Goal: Contribute content

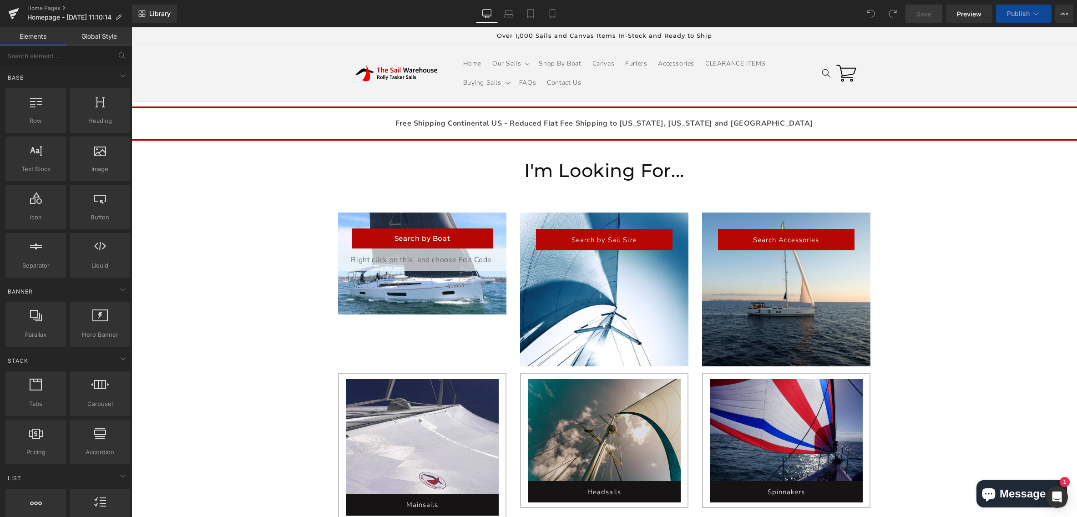
scroll to position [15, 0]
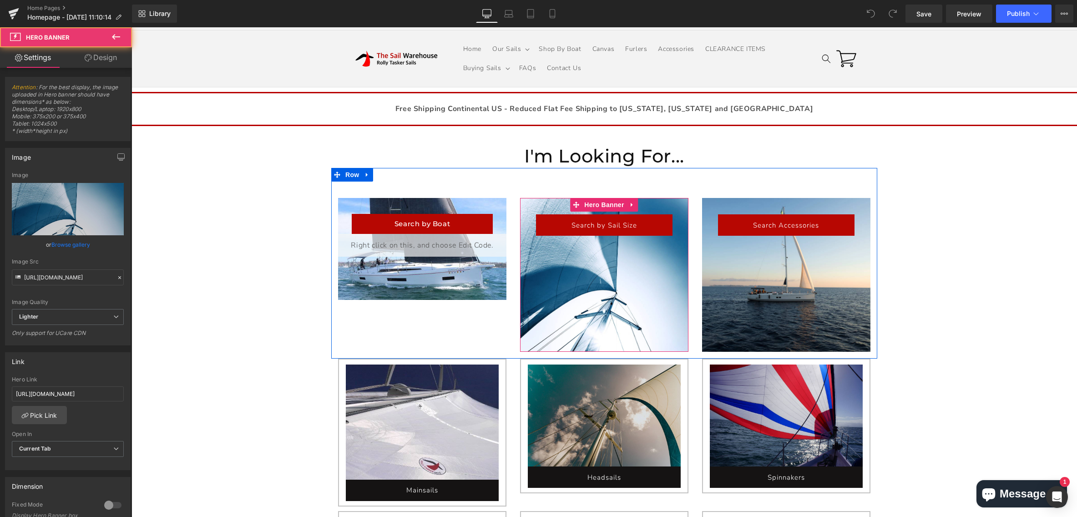
click at [594, 287] on div at bounding box center [604, 275] width 168 height 154
click at [609, 267] on div at bounding box center [604, 275] width 168 height 154
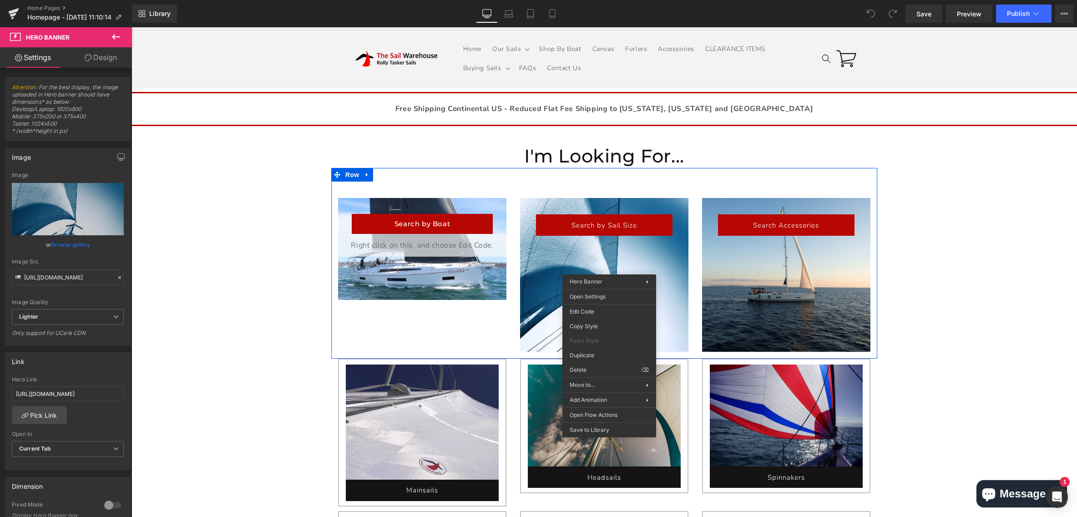
click at [605, 252] on div at bounding box center [604, 275] width 168 height 154
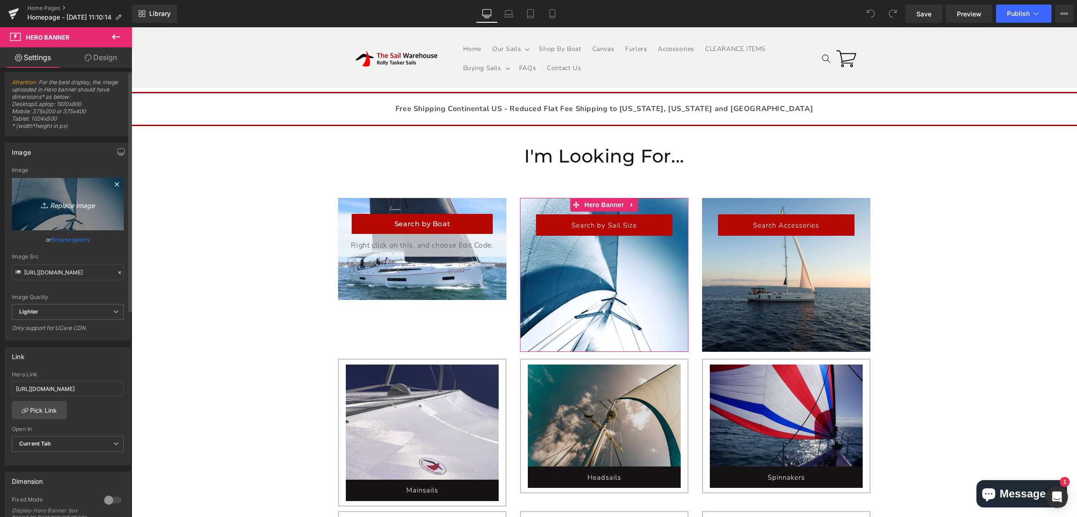
scroll to position [5, 0]
click at [50, 274] on input "[URL][DOMAIN_NAME]" at bounding box center [68, 272] width 112 height 16
drag, startPoint x: 25, startPoint y: 272, endPoint x: 119, endPoint y: 277, distance: 93.8
click at [119, 277] on input "[URL][DOMAIN_NAME]" at bounding box center [68, 272] width 112 height 16
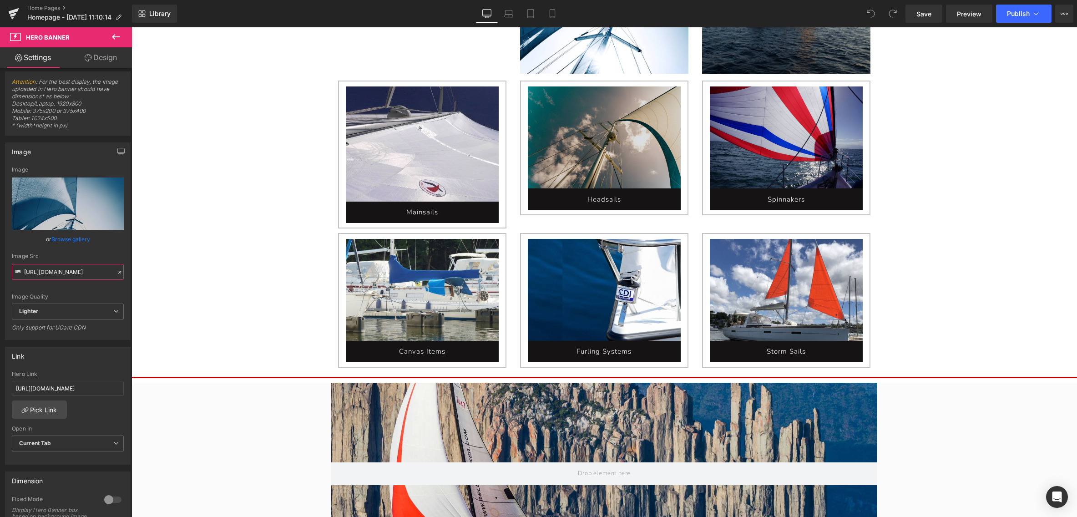
scroll to position [335, 0]
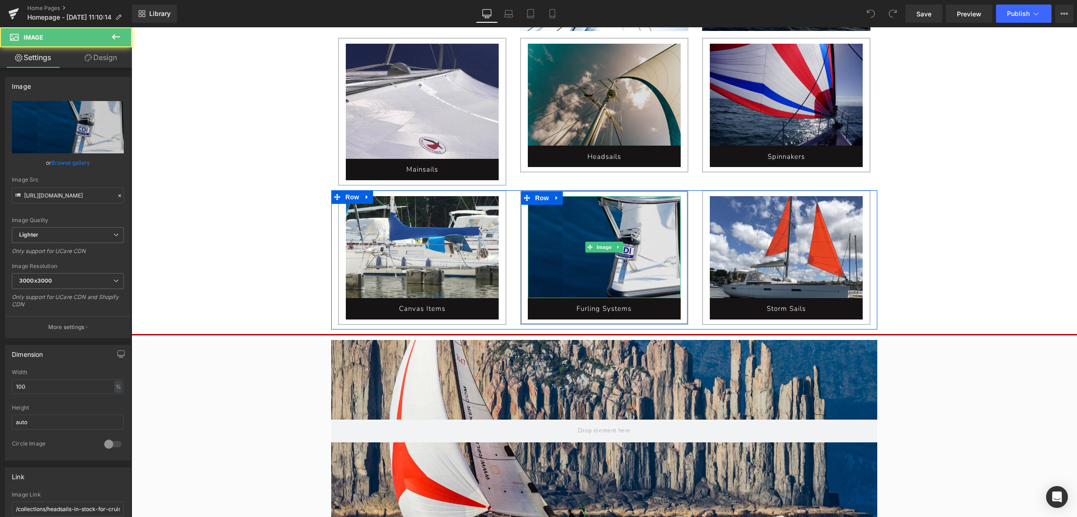
click at [566, 275] on img at bounding box center [604, 247] width 153 height 102
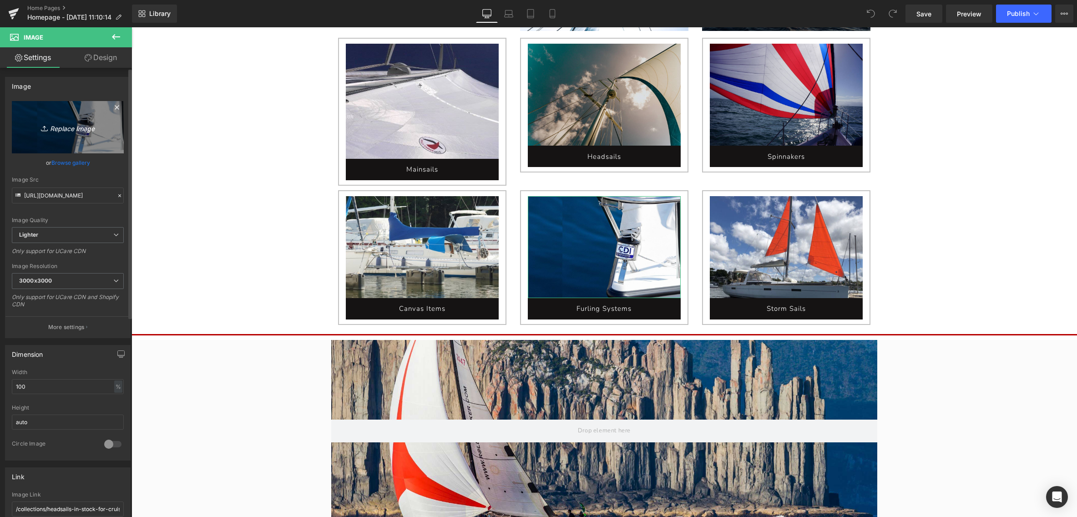
click at [35, 128] on icon "Replace Image" at bounding box center [67, 126] width 73 height 11
click at [69, 128] on icon "Replace Image" at bounding box center [67, 126] width 73 height 11
click at [45, 200] on input "[URL][DOMAIN_NAME]" at bounding box center [68, 195] width 112 height 16
click at [30, 197] on input "[URL][DOMAIN_NAME]" at bounding box center [68, 195] width 112 height 16
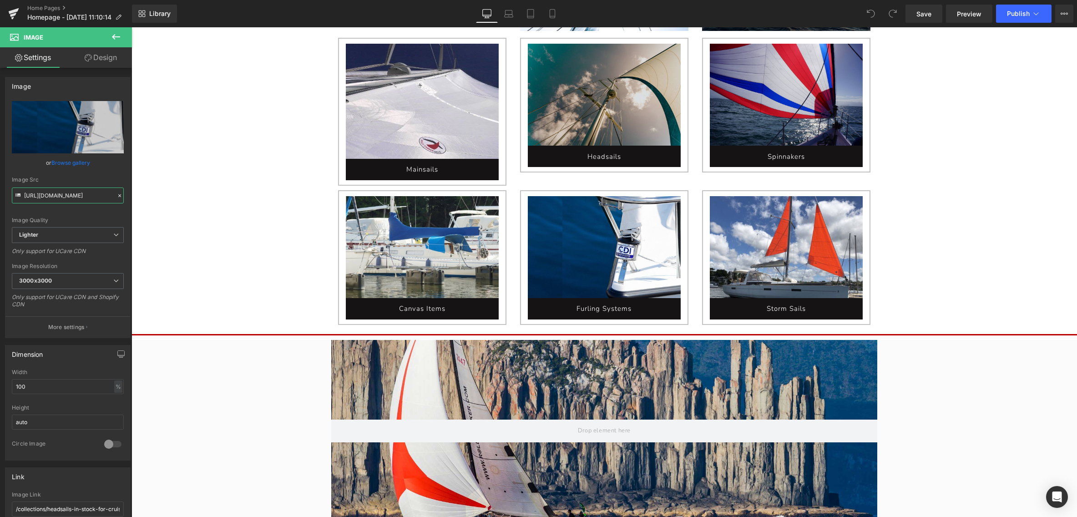
drag, startPoint x: 156, startPoint y: 224, endPoint x: 172, endPoint y: 198, distance: 30.0
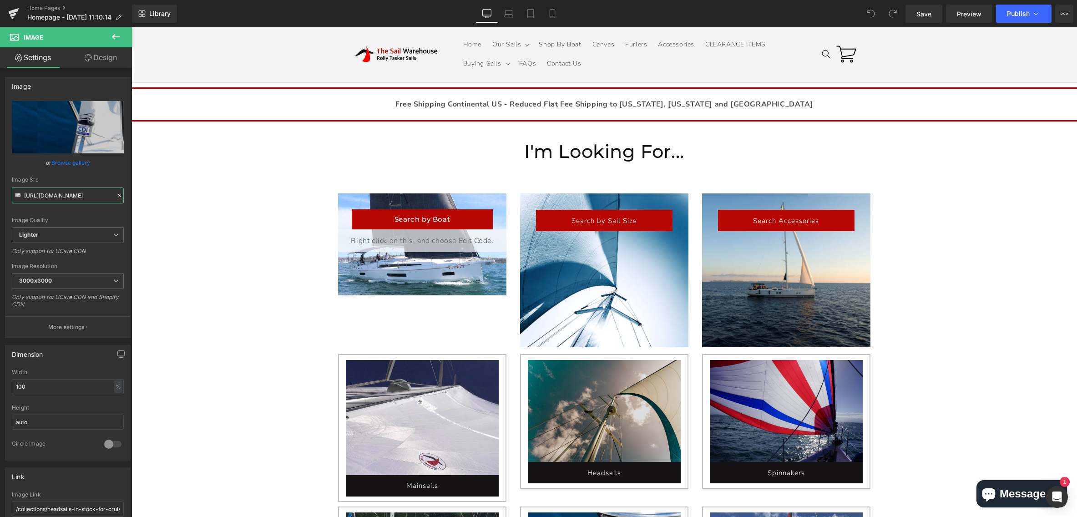
scroll to position [0, 0]
